Goal: Task Accomplishment & Management: Manage account settings

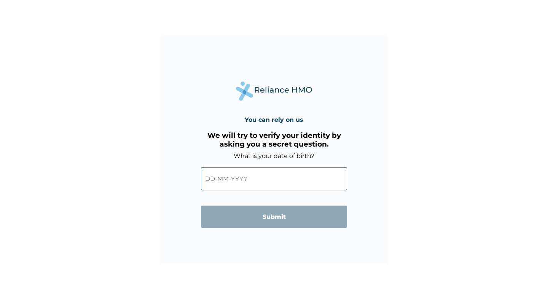
click at [208, 178] on input "text" at bounding box center [274, 178] width 146 height 23
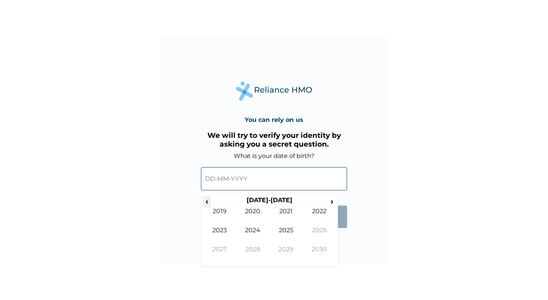
click at [211, 201] on span "‹" at bounding box center [207, 202] width 8 height 10
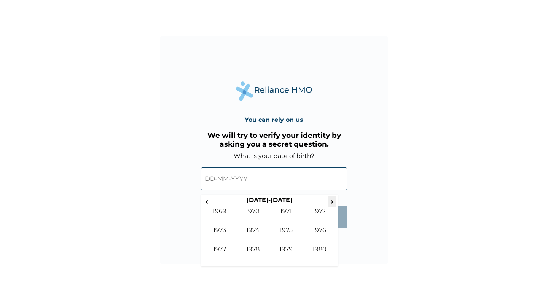
click at [331, 203] on span "›" at bounding box center [332, 202] width 8 height 10
click at [280, 231] on td "1985" at bounding box center [287, 236] width 34 height 19
click at [227, 232] on td "May" at bounding box center [220, 236] width 34 height 19
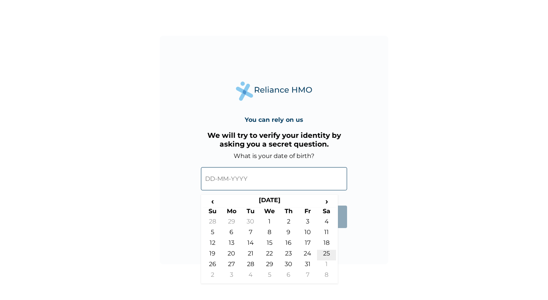
click at [326, 251] on td "25" at bounding box center [326, 255] width 19 height 11
type input "[DATE]"
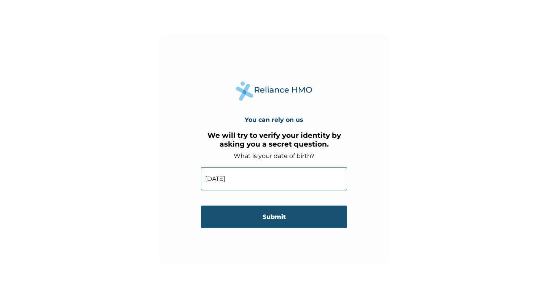
click at [306, 214] on input "Submit" at bounding box center [274, 217] width 146 height 22
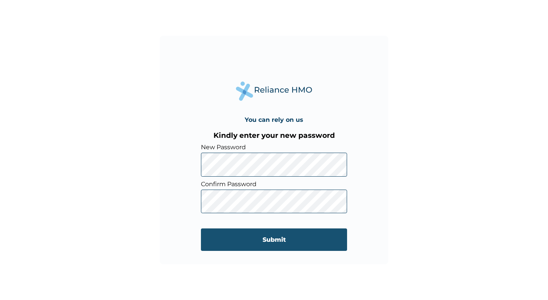
click at [229, 240] on input "Submit" at bounding box center [274, 240] width 146 height 22
